Goal: Task Accomplishment & Management: Complete application form

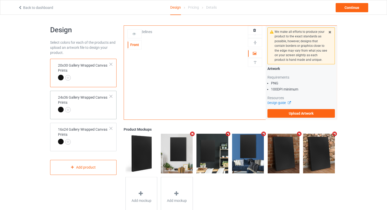
click at [111, 98] on td "24x36 Gallery Wrapped Canvas Prints" at bounding box center [84, 104] width 58 height 23
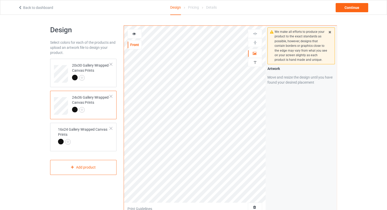
click at [111, 98] on div at bounding box center [111, 97] width 4 height 4
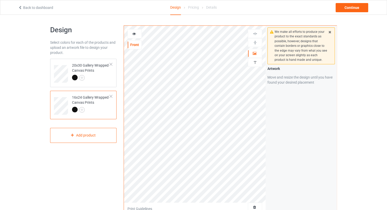
click at [111, 98] on div at bounding box center [111, 97] width 4 height 4
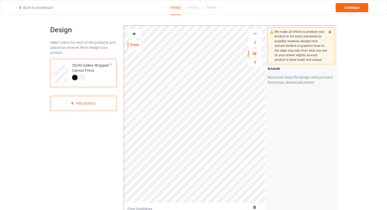
click at [95, 79] on div at bounding box center [91, 78] width 38 height 7
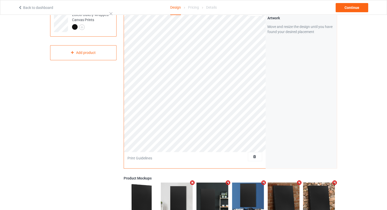
scroll to position [51, 0]
click at [258, 158] on div "Delete all designs" at bounding box center [241, 156] width 42 height 5
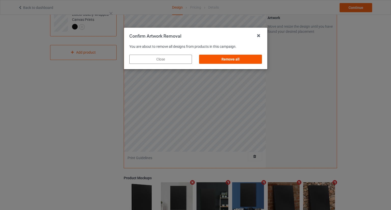
click at [227, 61] on div "Remove all" at bounding box center [230, 59] width 63 height 9
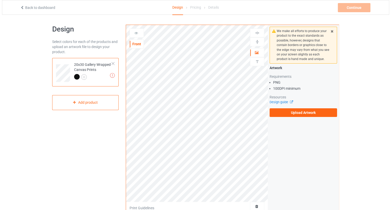
scroll to position [0, 0]
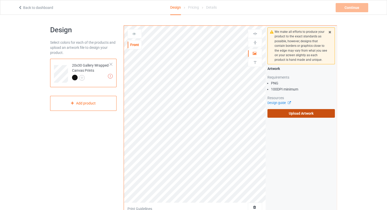
click at [280, 115] on label "Upload Artwork" at bounding box center [300, 113] width 67 height 9
click at [0, 0] on input "Upload Artwork" at bounding box center [0, 0] width 0 height 0
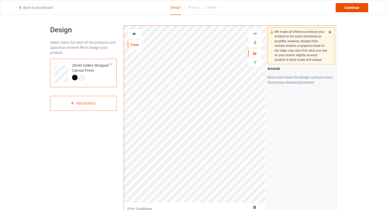
click at [356, 7] on div "Continue" at bounding box center [352, 7] width 33 height 9
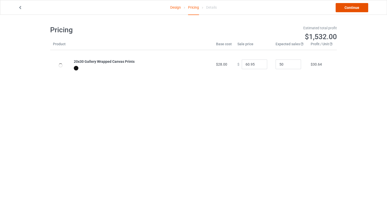
click at [344, 8] on link "Continue" at bounding box center [352, 7] width 33 height 9
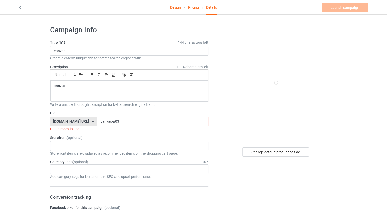
click at [125, 123] on input "canvas-a03" at bounding box center [152, 122] width 111 height 10
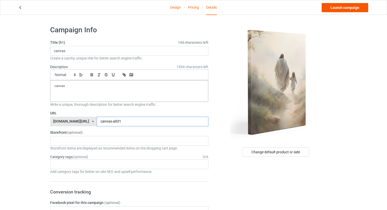
type input "canvas-a031"
click at [337, 7] on link "Launch campaign" at bounding box center [345, 7] width 47 height 9
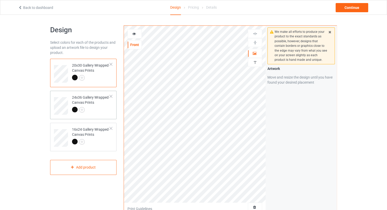
click at [112, 97] on div at bounding box center [111, 97] width 4 height 4
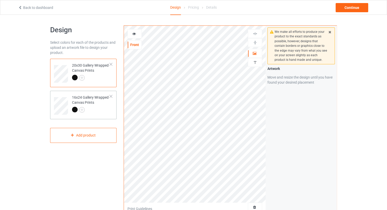
click at [111, 97] on div at bounding box center [111, 97] width 4 height 4
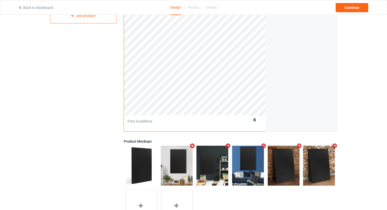
scroll to position [102, 0]
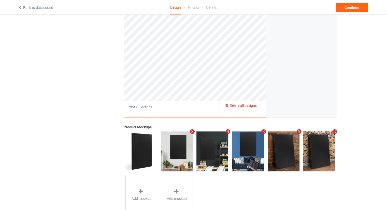
click at [257, 107] on span "Delete all designs" at bounding box center [243, 106] width 27 height 4
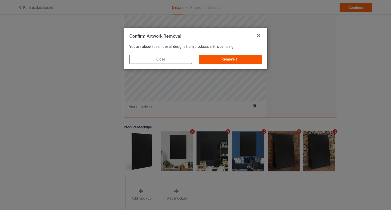
click at [242, 58] on div "Remove all" at bounding box center [230, 59] width 63 height 9
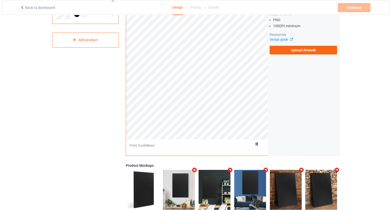
scroll to position [0, 0]
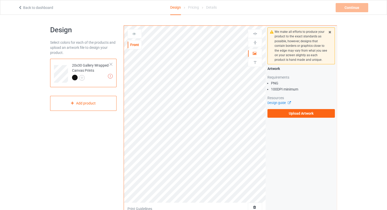
click at [297, 119] on div "We make all efforts to produce your product to the exact standards as possible,…" at bounding box center [301, 73] width 71 height 94
click at [297, 115] on label "Upload Artwork" at bounding box center [300, 113] width 67 height 9
click at [0, 0] on input "Upload Artwork" at bounding box center [0, 0] width 0 height 0
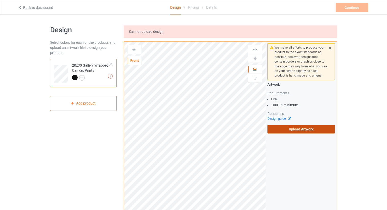
click at [280, 132] on label "Upload Artwork" at bounding box center [300, 129] width 67 height 9
click at [0, 0] on input "Upload Artwork" at bounding box center [0, 0] width 0 height 0
click at [316, 122] on div "Artwork Requirements PNG 100 DPI minimum Resources Design guide Upload Artwork" at bounding box center [300, 108] width 67 height 52
click at [316, 130] on label "Upload Artwork" at bounding box center [300, 129] width 67 height 9
click at [0, 0] on input "Upload Artwork" at bounding box center [0, 0] width 0 height 0
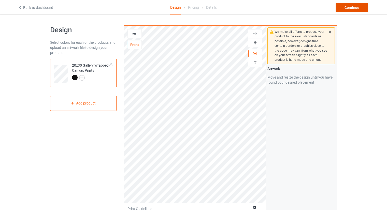
click at [349, 10] on div "Continue" at bounding box center [352, 7] width 33 height 9
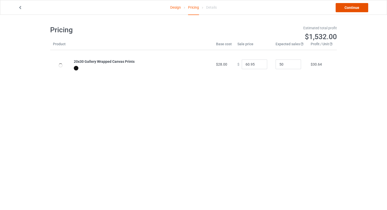
click at [348, 9] on link "Continue" at bounding box center [352, 7] width 33 height 9
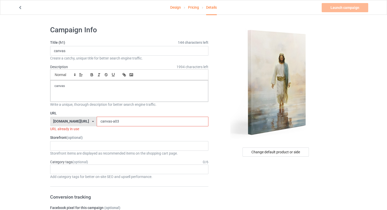
click at [125, 121] on input "canvas-a03" at bounding box center [152, 122] width 111 height 10
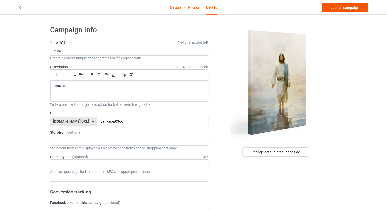
type input "canvas-a0366"
click at [362, 10] on link "Launch campaign" at bounding box center [345, 7] width 47 height 9
